Goal: Information Seeking & Learning: Find specific fact

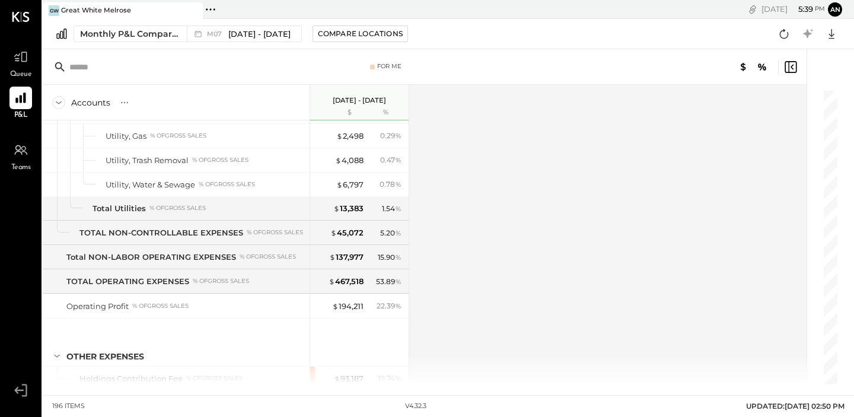
scroll to position [2868, 0]
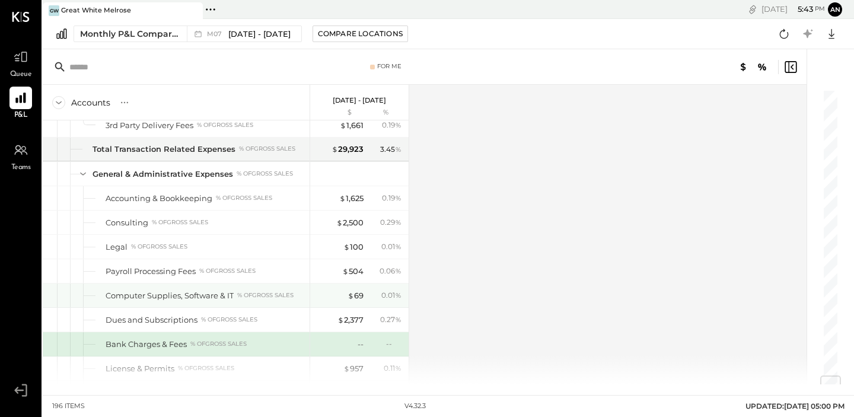
scroll to position [2420, 0]
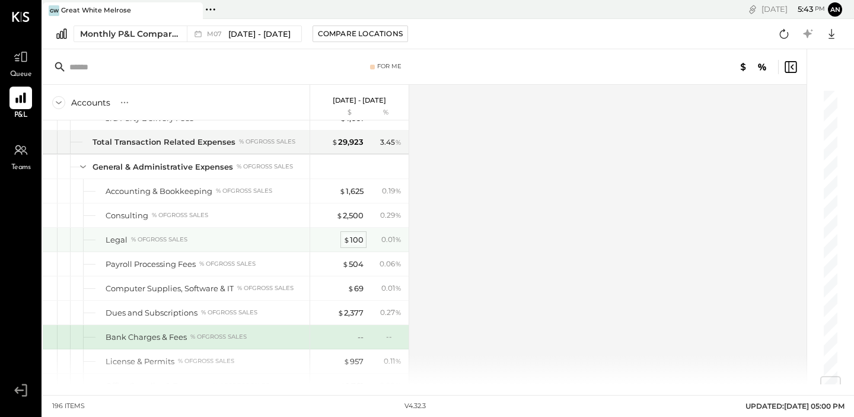
click at [351, 237] on div "$ 100" at bounding box center [354, 239] width 20 height 11
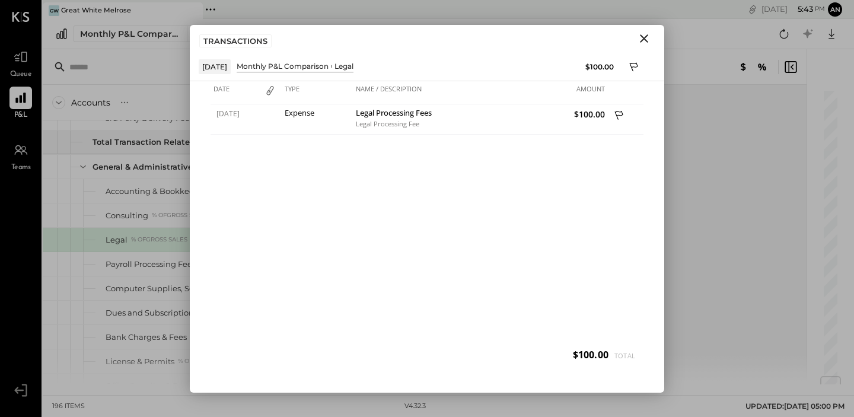
click at [640, 34] on icon "Close" at bounding box center [644, 38] width 8 height 8
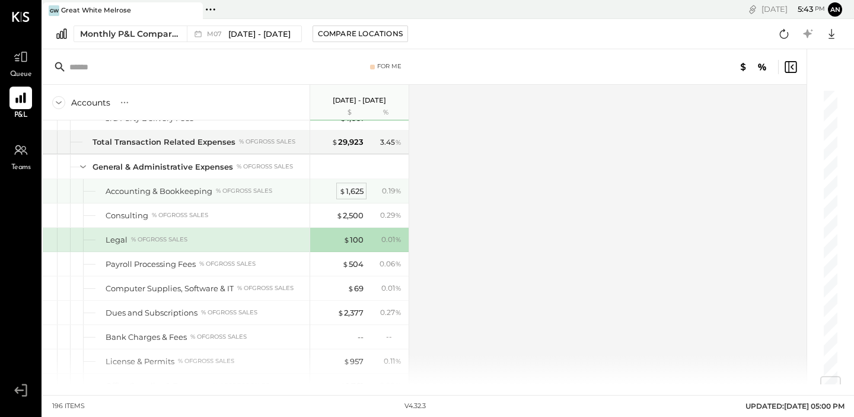
click at [349, 190] on div "$ 1,625" at bounding box center [351, 191] width 24 height 11
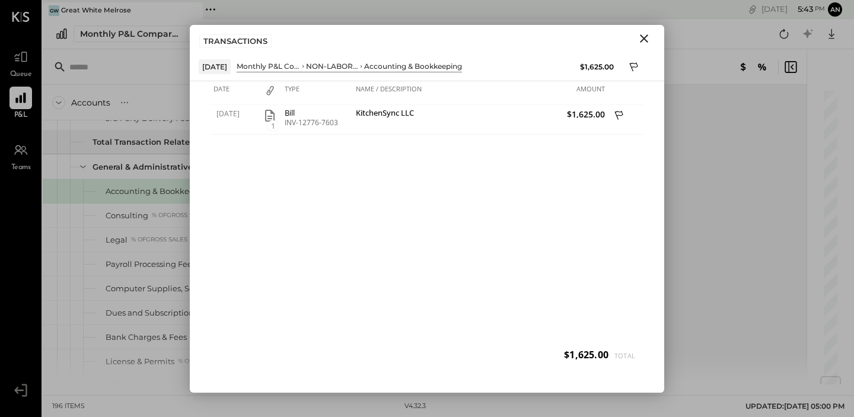
click at [645, 42] on icon "Close" at bounding box center [644, 38] width 14 height 14
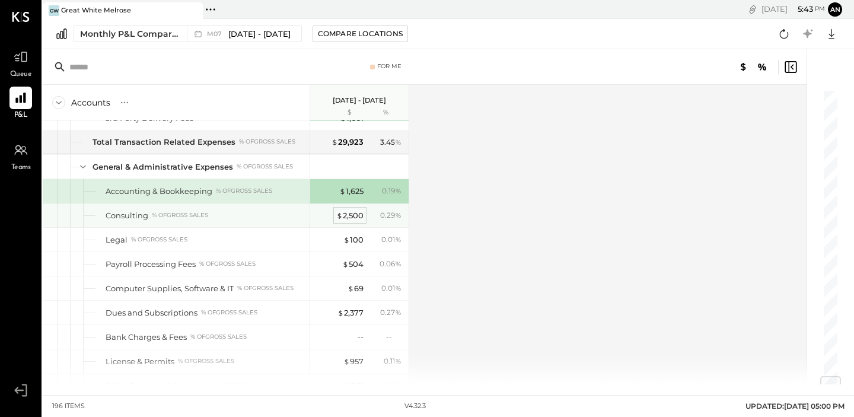
click at [352, 215] on div "$ 2,500" at bounding box center [349, 215] width 27 height 11
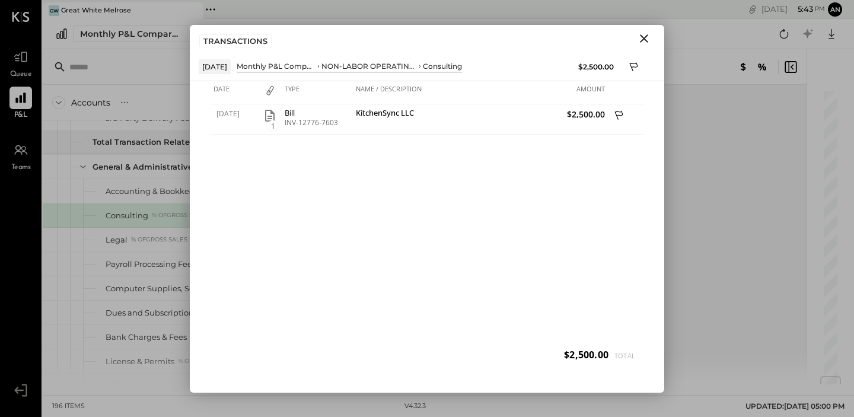
click at [644, 39] on icon "Close" at bounding box center [644, 38] width 14 height 14
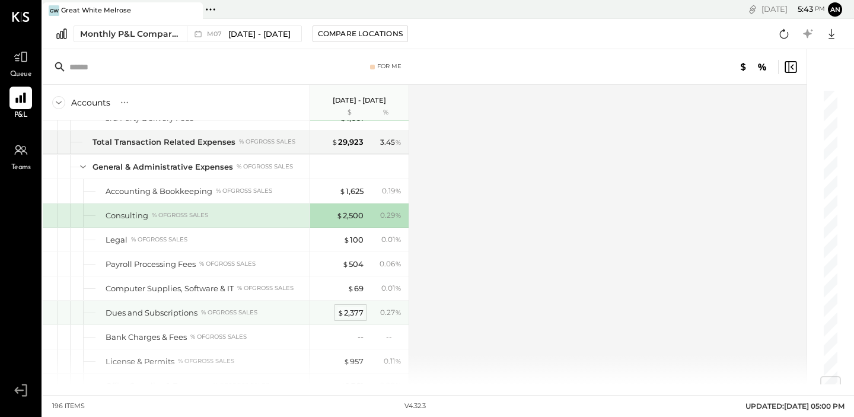
click at [349, 312] on div "$ 2,377" at bounding box center [351, 312] width 26 height 11
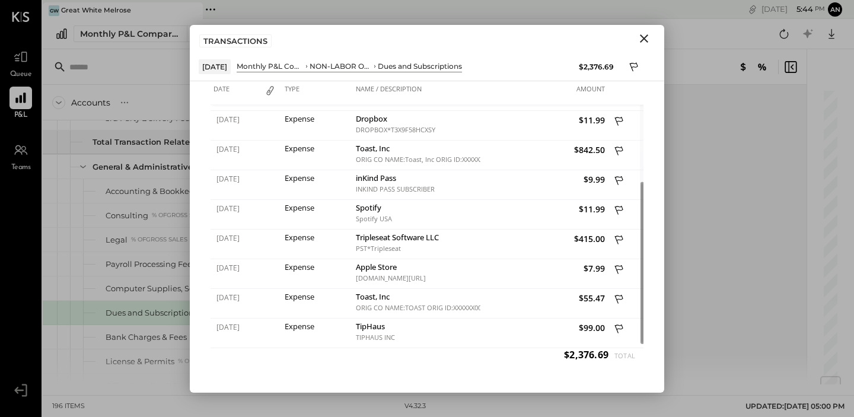
click at [644, 40] on icon "Close" at bounding box center [644, 38] width 14 height 14
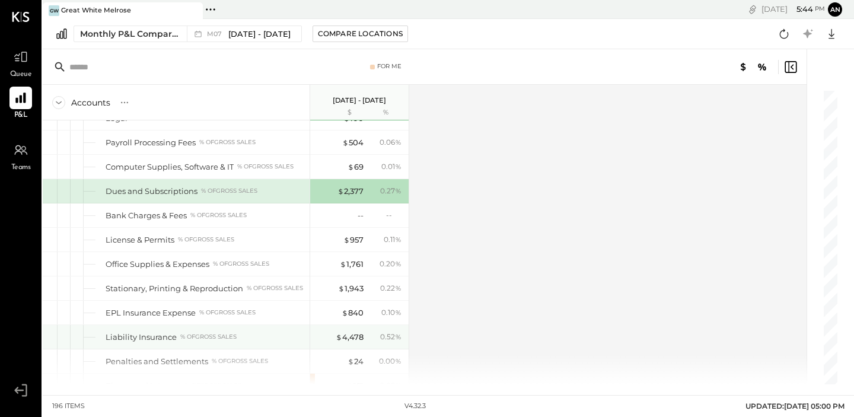
scroll to position [2547, 0]
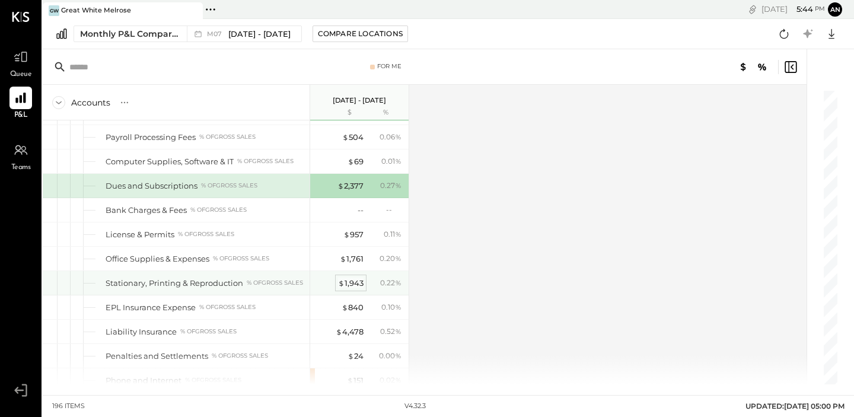
click at [352, 282] on div "$ 1,943" at bounding box center [351, 283] width 26 height 11
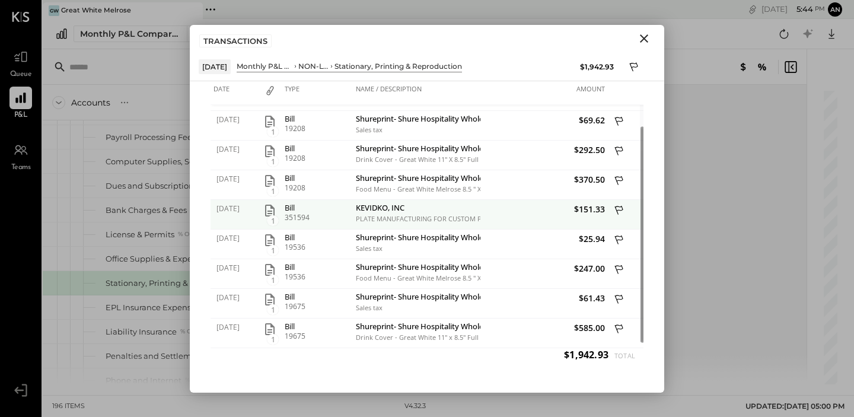
click at [268, 209] on icon "button" at bounding box center [270, 211] width 14 height 14
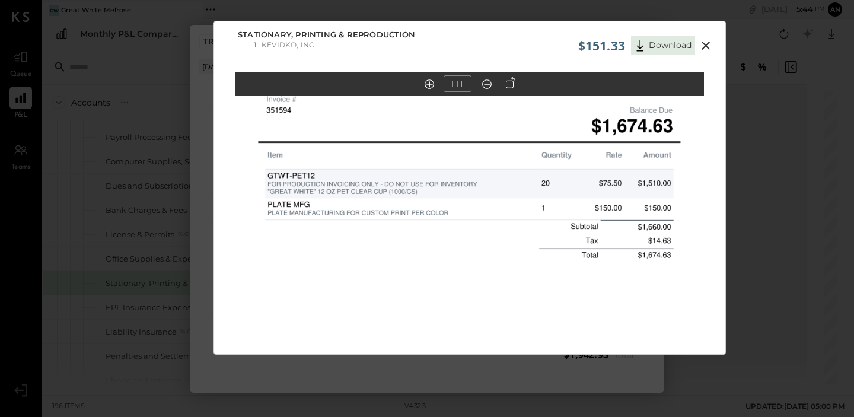
click at [704, 44] on icon at bounding box center [706, 46] width 8 height 8
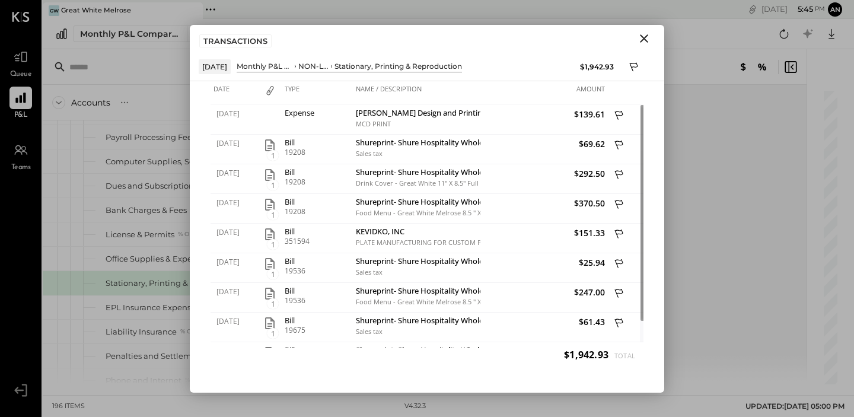
click at [644, 33] on icon "Close" at bounding box center [644, 38] width 14 height 14
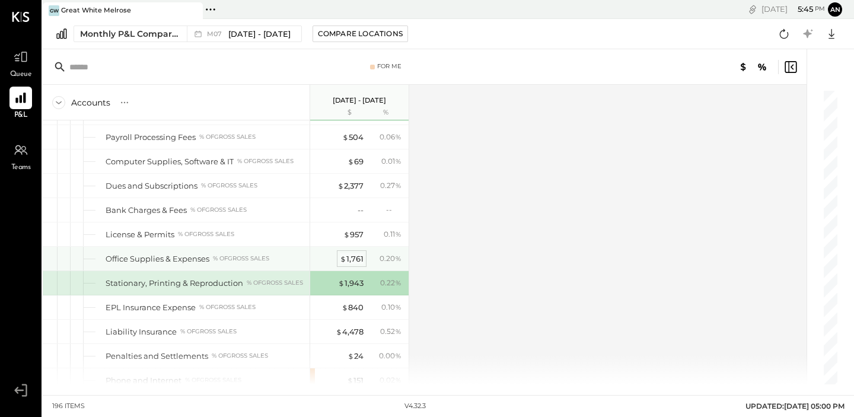
click at [343, 259] on span "$" at bounding box center [343, 258] width 7 height 9
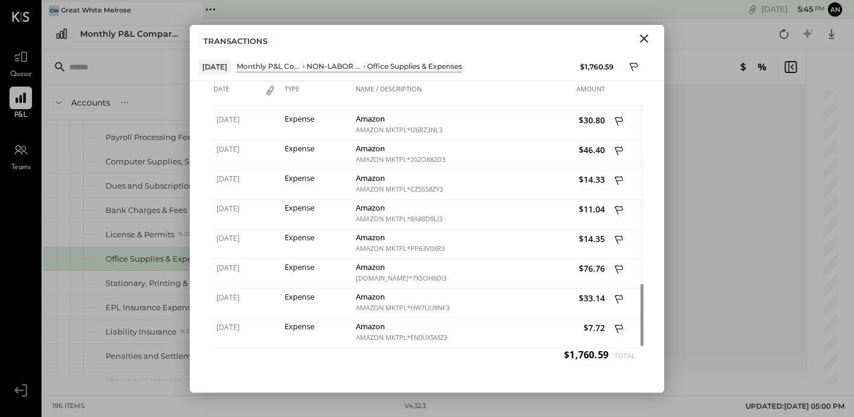
click at [645, 39] on icon "Close" at bounding box center [644, 38] width 8 height 8
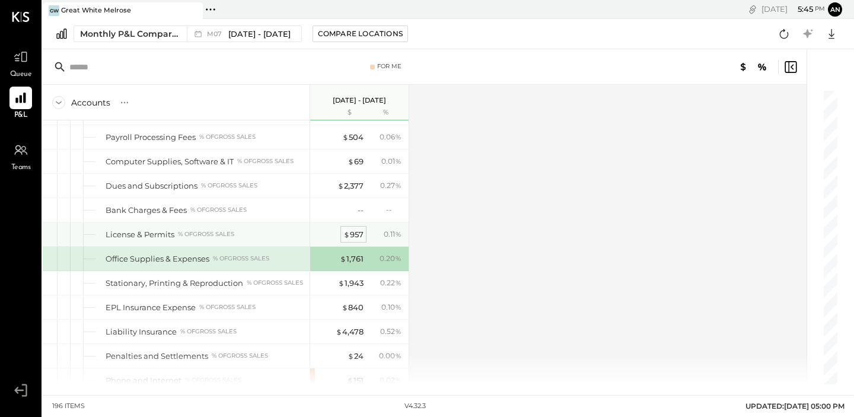
click at [351, 236] on div "$ 957" at bounding box center [354, 234] width 20 height 11
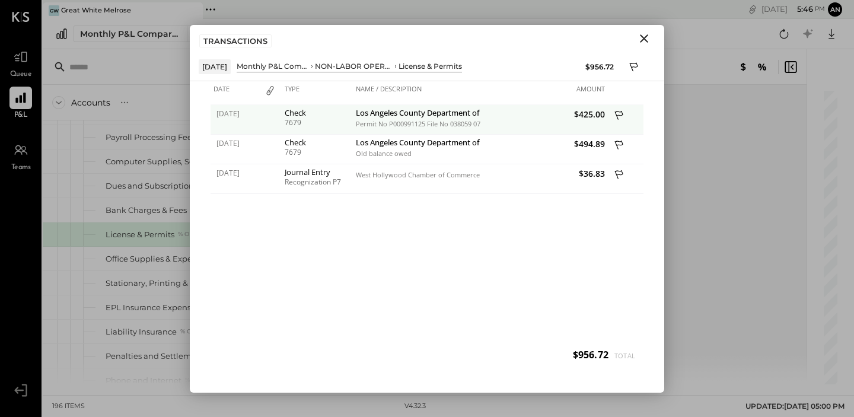
click at [286, 119] on div "7679" at bounding box center [317, 123] width 65 height 8
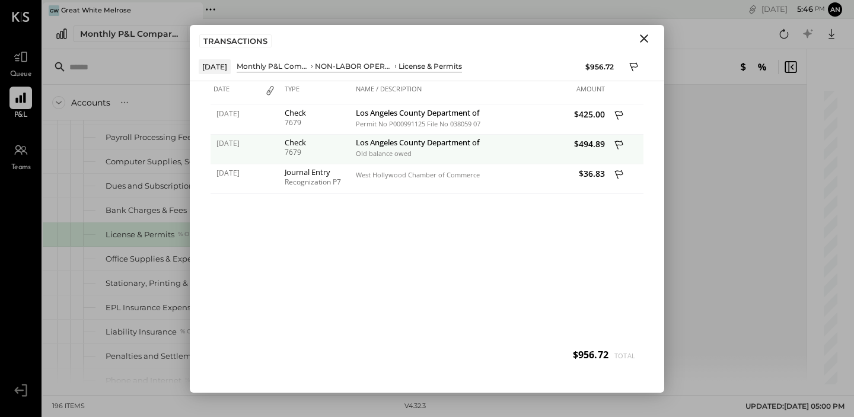
click at [291, 138] on div "Check" at bounding box center [317, 142] width 65 height 8
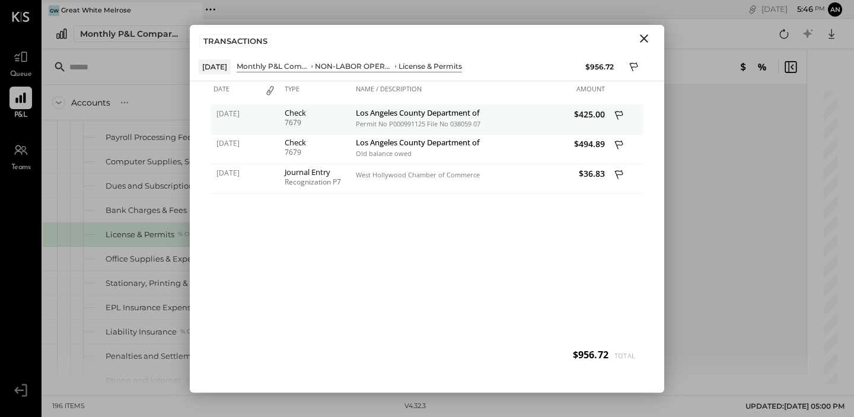
click at [293, 119] on div "7679" at bounding box center [317, 123] width 65 height 8
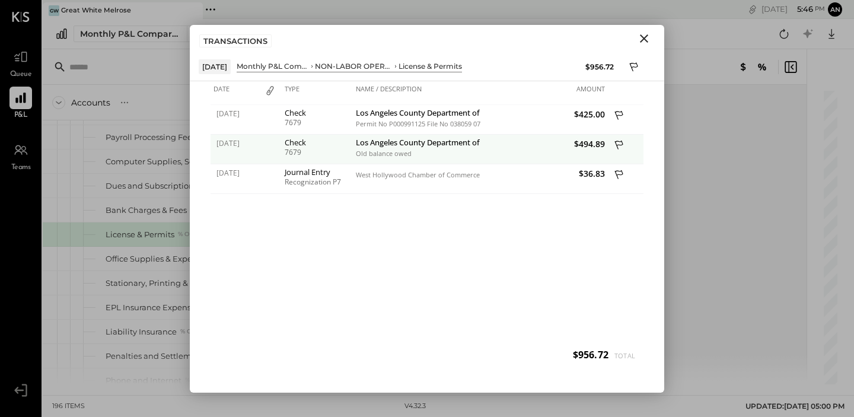
click at [293, 142] on div "Check" at bounding box center [317, 142] width 65 height 8
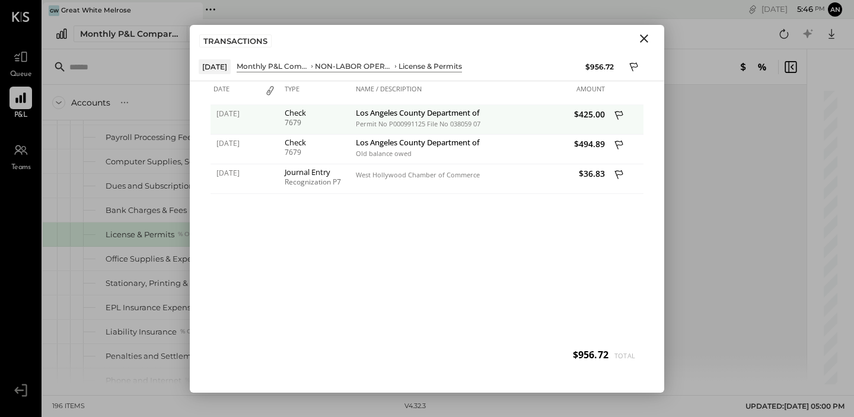
click at [296, 113] on div "Check" at bounding box center [317, 113] width 65 height 8
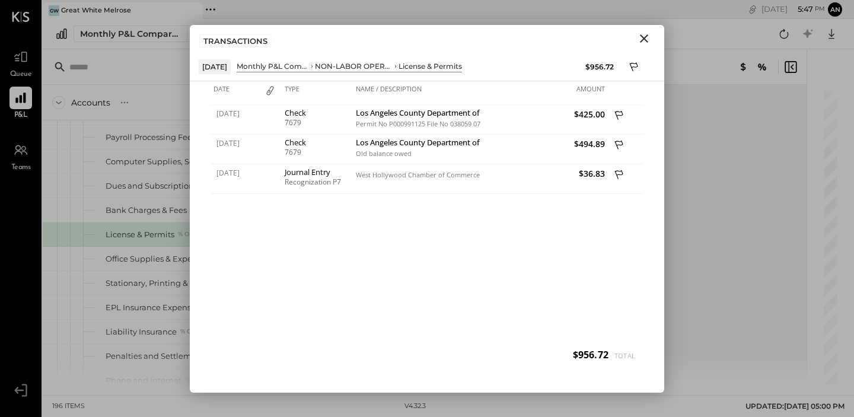
click at [646, 36] on icon "Close" at bounding box center [644, 38] width 8 height 8
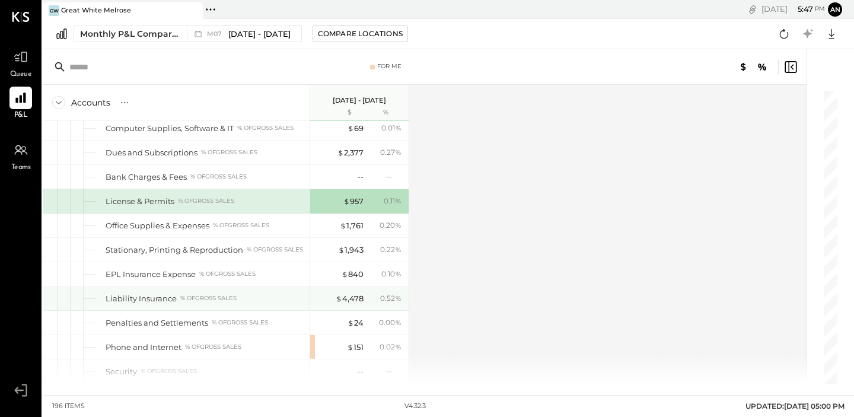
scroll to position [2581, 0]
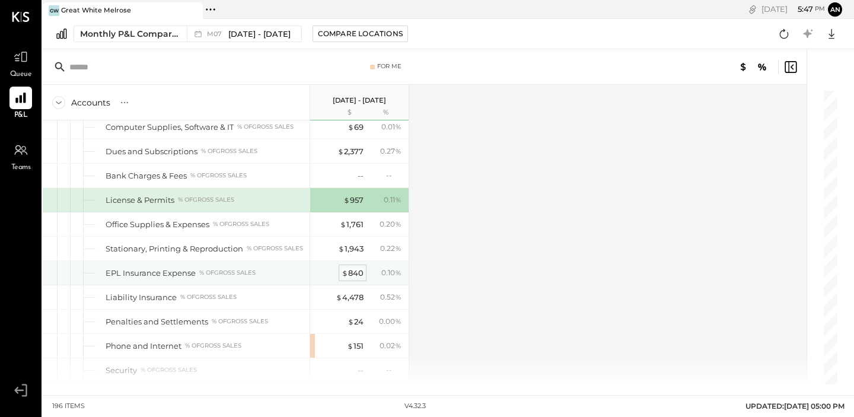
click at [352, 274] on div "$ 840" at bounding box center [353, 273] width 22 height 11
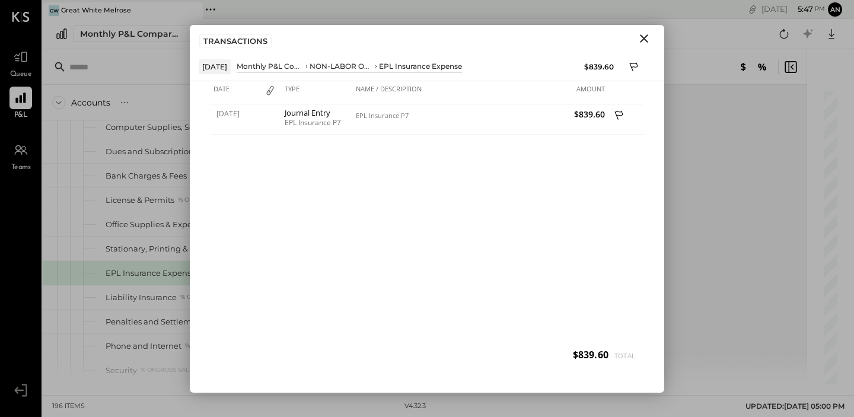
click at [644, 39] on icon "Close" at bounding box center [644, 38] width 8 height 8
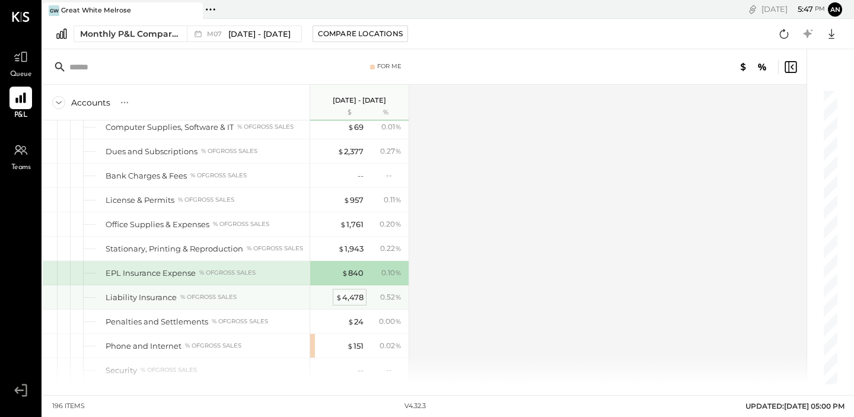
click at [344, 294] on div "$ 4,478" at bounding box center [350, 297] width 28 height 11
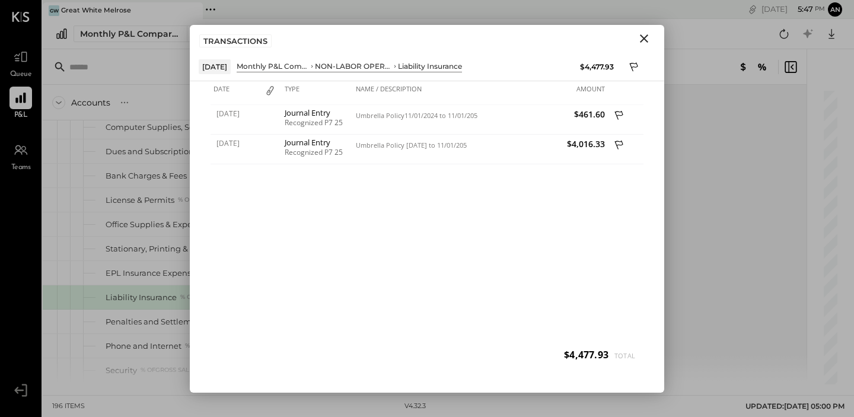
click at [643, 35] on icon "Close" at bounding box center [644, 38] width 14 height 14
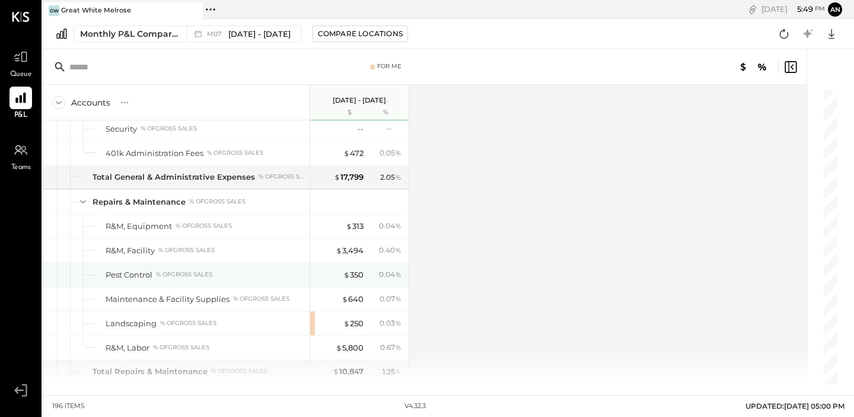
scroll to position [2846, 0]
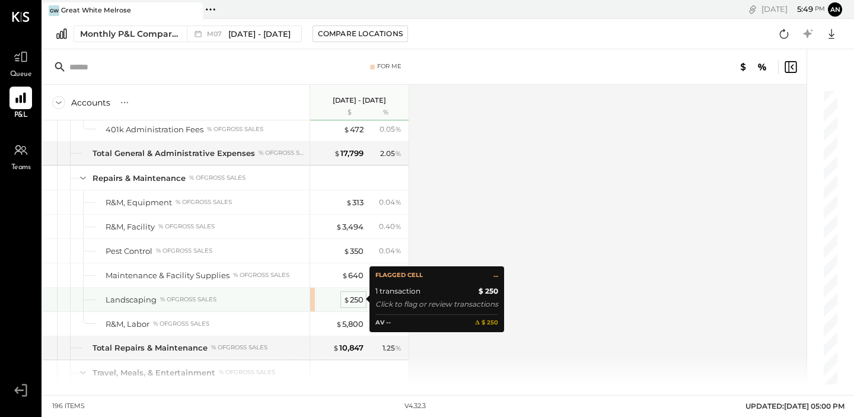
click at [359, 303] on div "$ 250" at bounding box center [354, 299] width 20 height 11
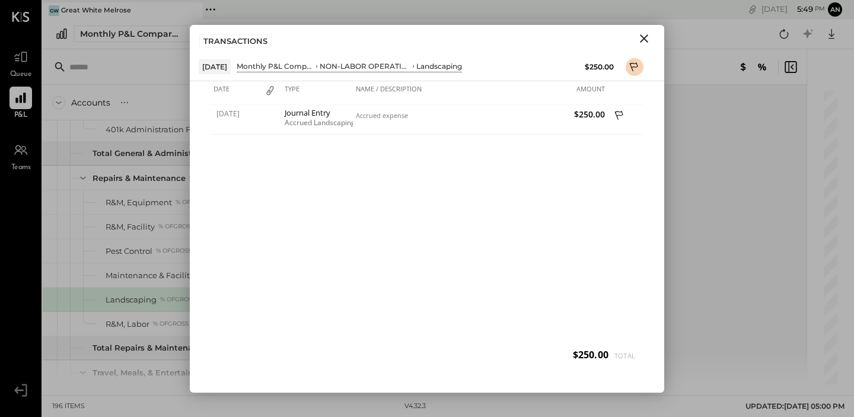
click at [645, 40] on icon "Close" at bounding box center [644, 38] width 14 height 14
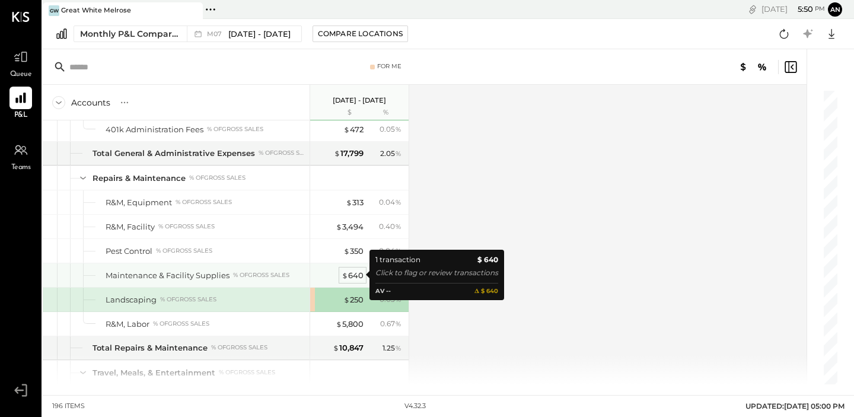
click at [349, 276] on div "$ 640" at bounding box center [353, 275] width 22 height 11
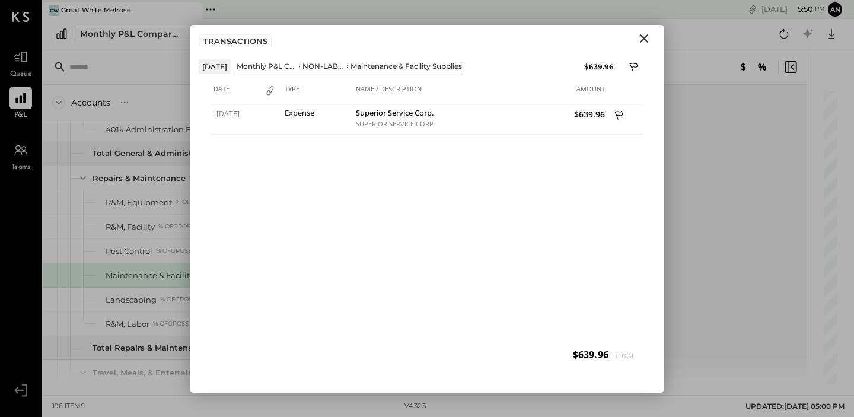
click at [640, 41] on icon "Close" at bounding box center [644, 38] width 14 height 14
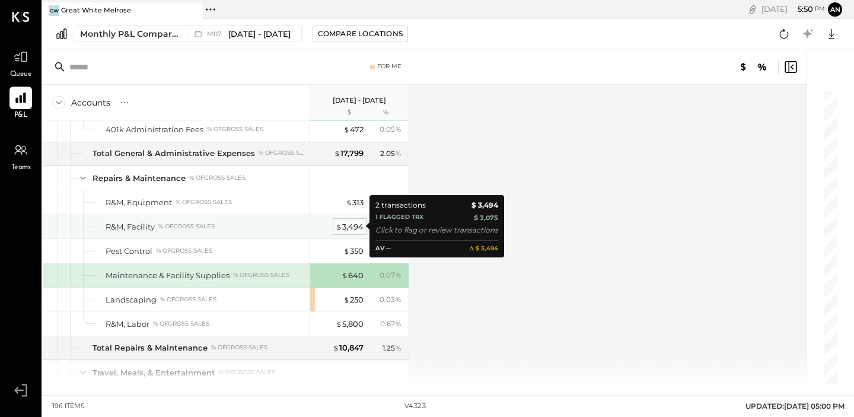
click at [351, 230] on div "$ 3,494" at bounding box center [350, 226] width 28 height 11
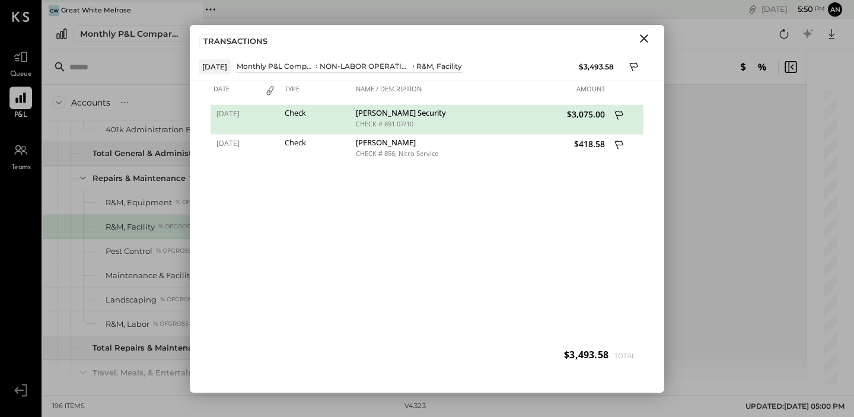
click at [692, 263] on div "Accounts S % GL Jul 1 - 31, 2025 $ % SALES Sales, Food % of GROSS SALES Sales, …" at bounding box center [426, 235] width 766 height 300
click at [644, 37] on icon "Close" at bounding box center [644, 38] width 8 height 8
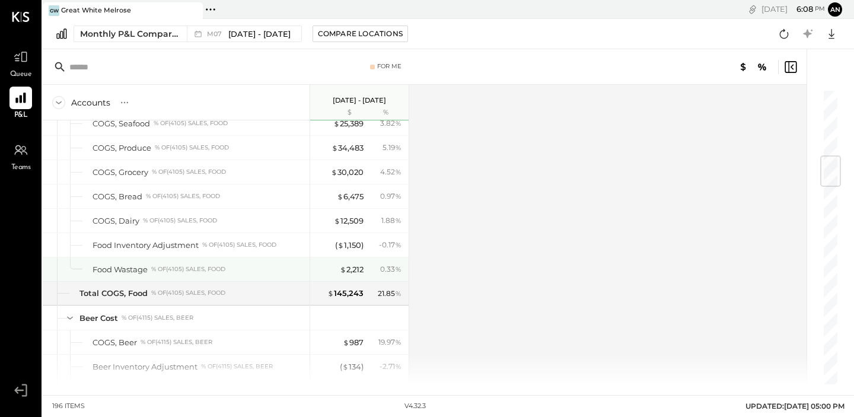
scroll to position [565, 0]
